Goal: Book appointment/travel/reservation

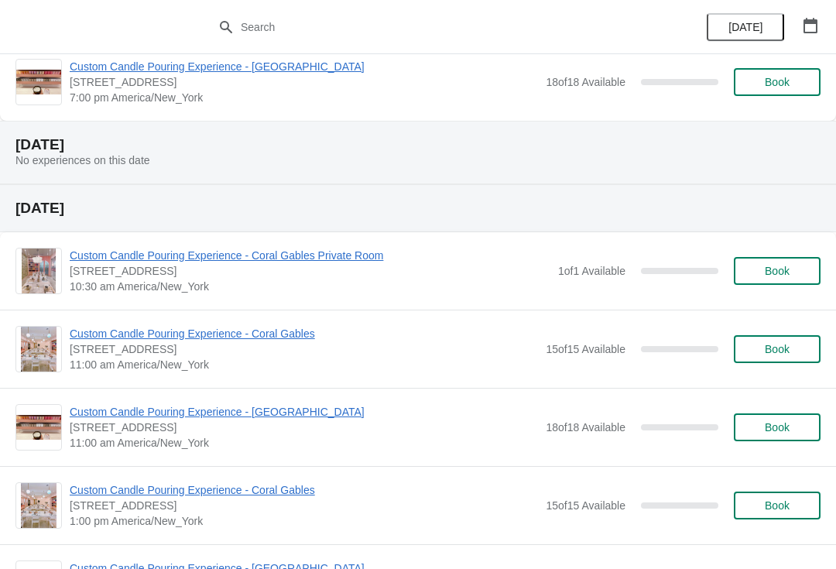
scroll to position [1056, 0]
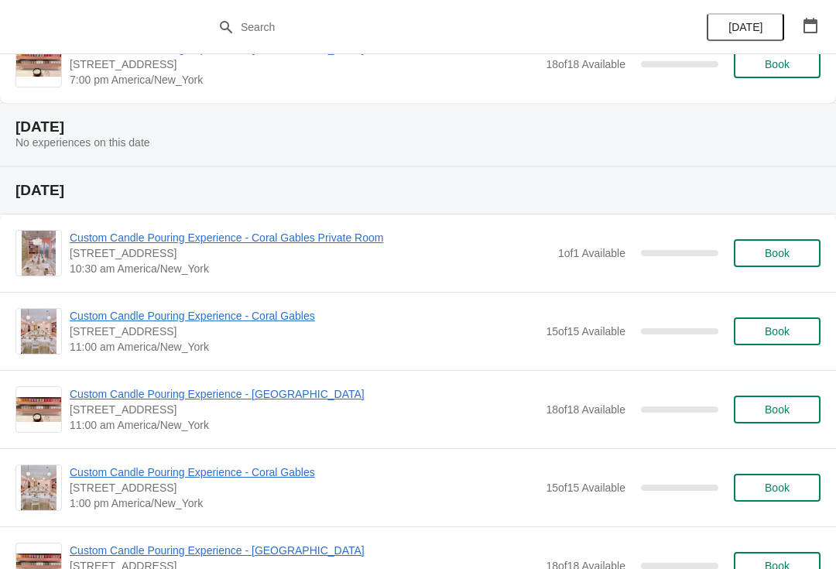
click at [797, 327] on span "Book" at bounding box center [777, 331] width 59 height 12
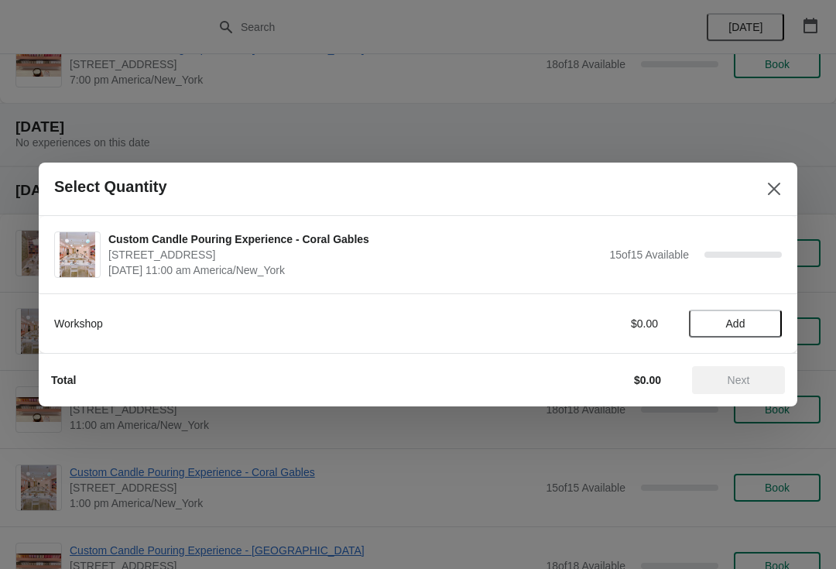
click at [748, 337] on button "Add" at bounding box center [735, 324] width 93 height 28
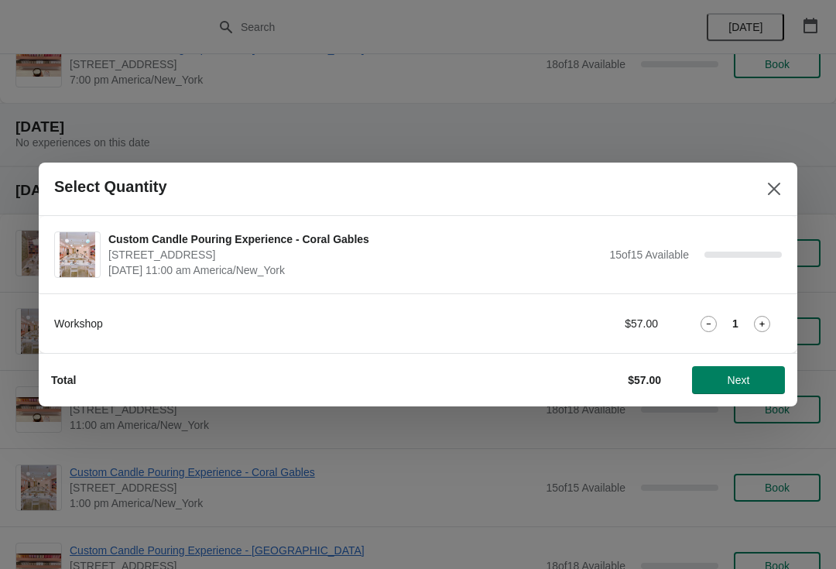
click at [749, 375] on span "Next" at bounding box center [739, 380] width 22 height 12
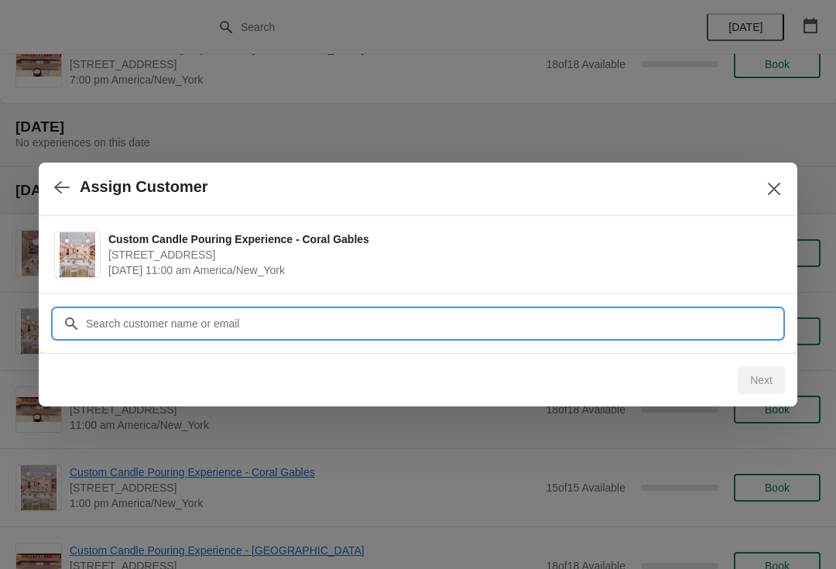
click at [625, 331] on input "Customer" at bounding box center [433, 324] width 697 height 28
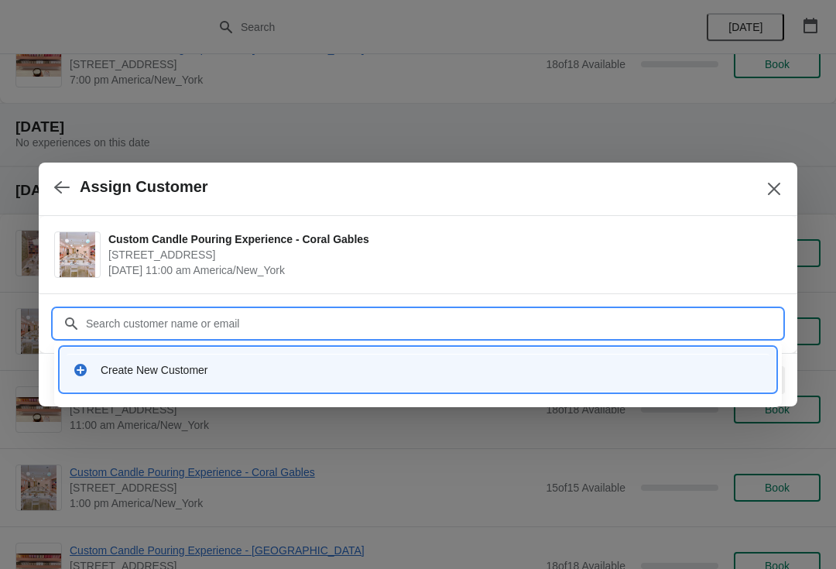
click at [442, 382] on div "Create New Customer" at bounding box center [418, 370] width 703 height 32
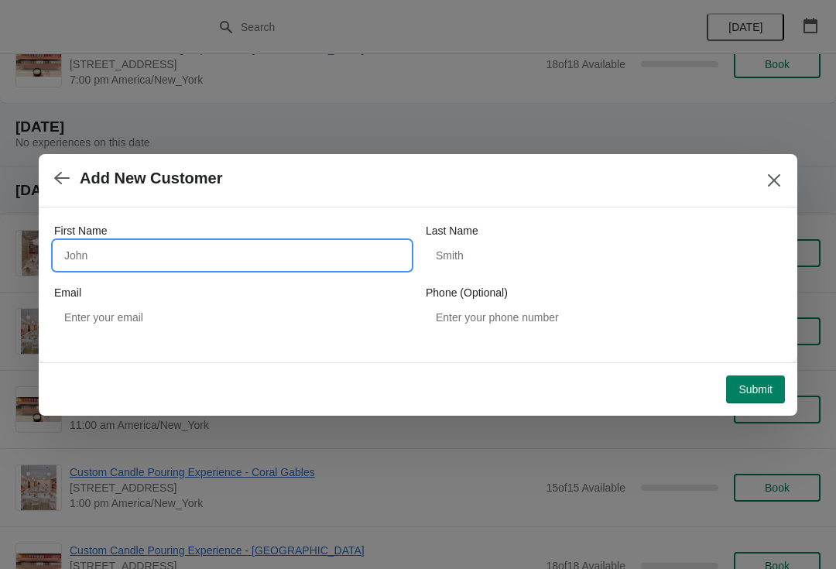
click at [286, 252] on input "First Name" at bounding box center [232, 256] width 356 height 28
type input "[PERSON_NAME]"
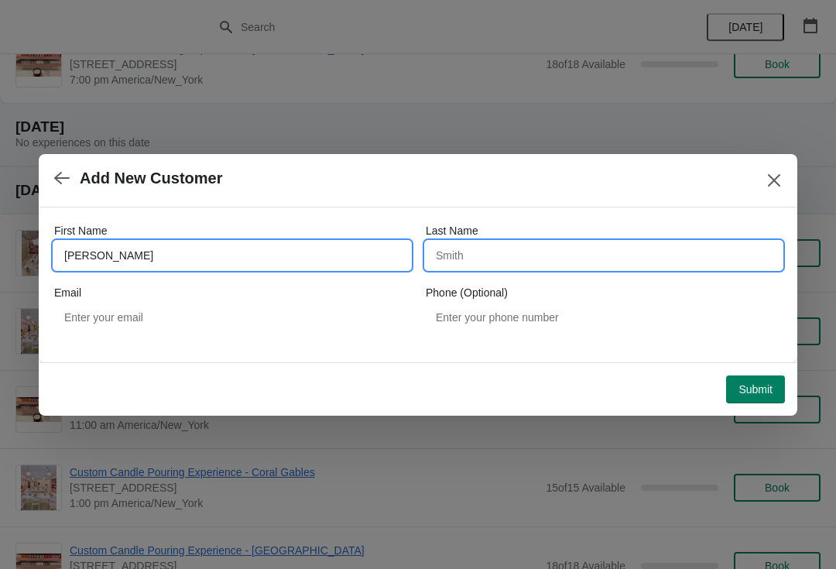
click at [546, 253] on input "Last Name" at bounding box center [604, 256] width 356 height 28
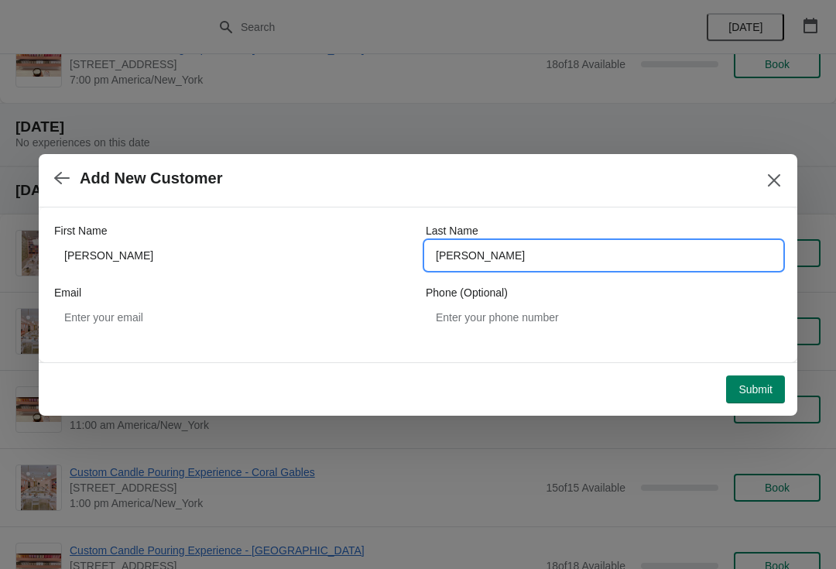
type input "[PERSON_NAME]"
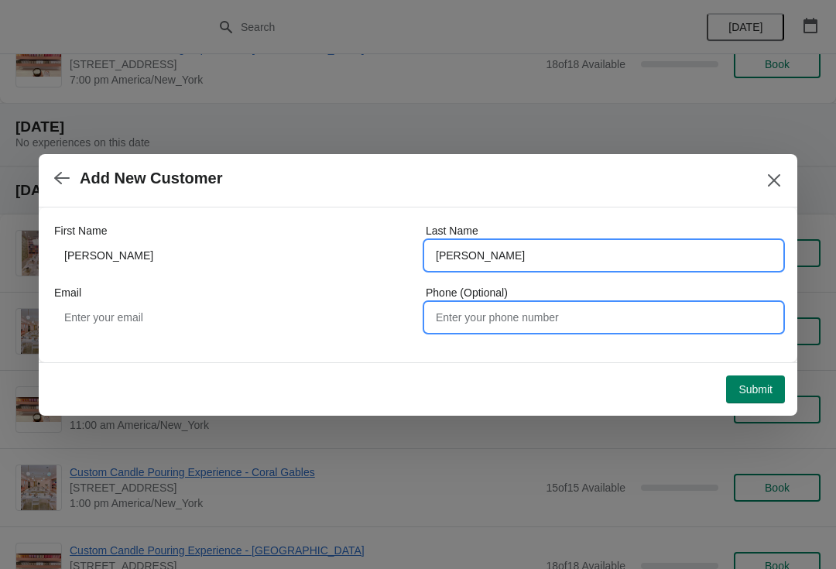
click at [585, 319] on input "Phone (Optional)" at bounding box center [604, 317] width 356 height 28
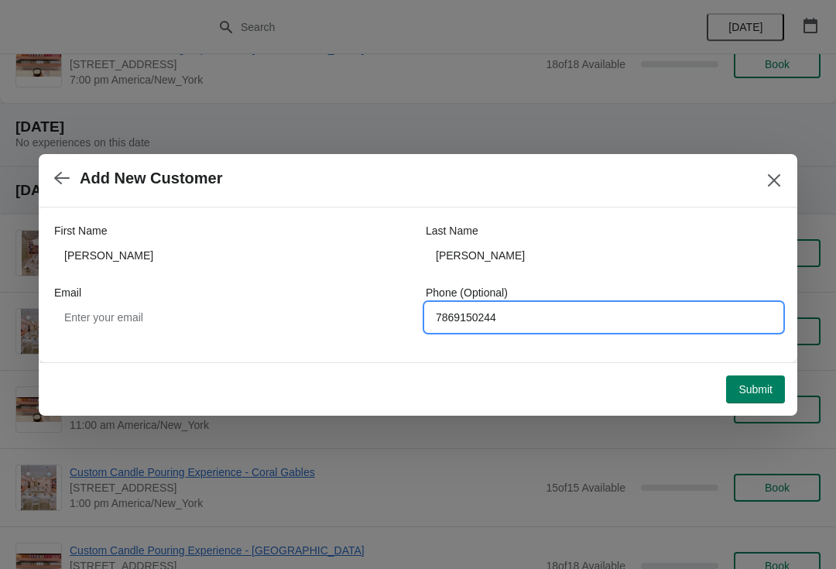
type input "7869150244"
click at [766, 375] on button "Submit" at bounding box center [755, 389] width 59 height 28
